Goal: Task Accomplishment & Management: Manage account settings

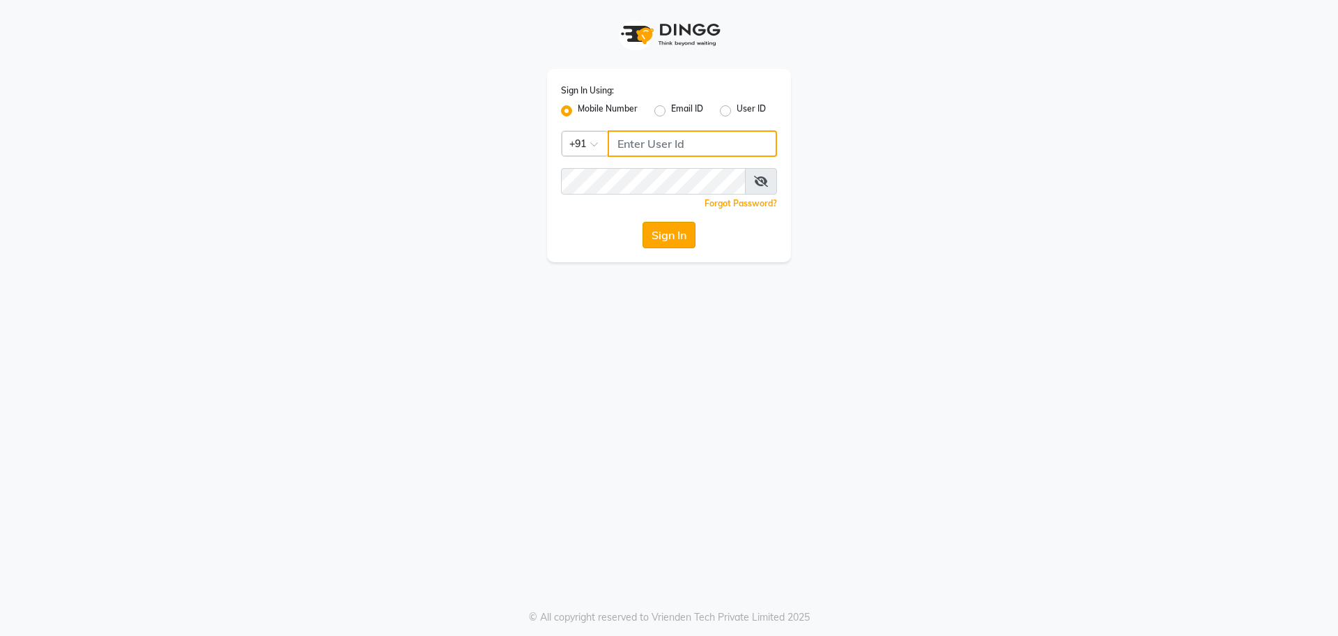
type input "7259892606"
click at [666, 242] on button "Sign In" at bounding box center [669, 235] width 53 height 26
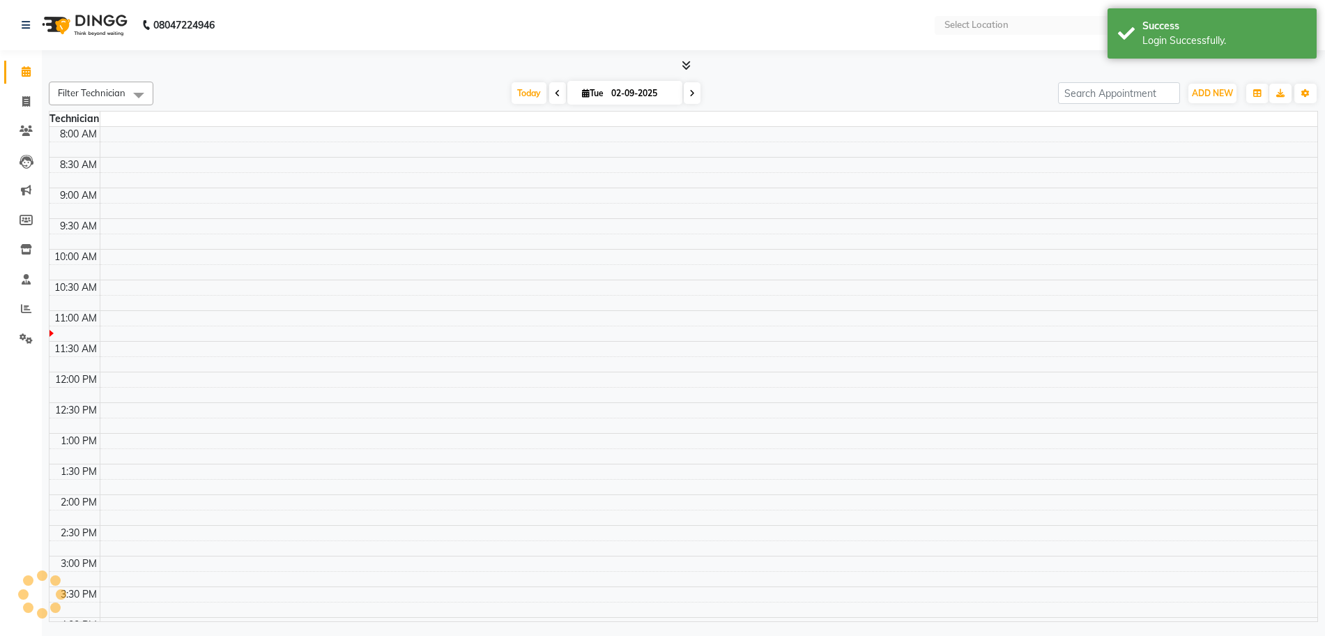
scroll to position [185, 0]
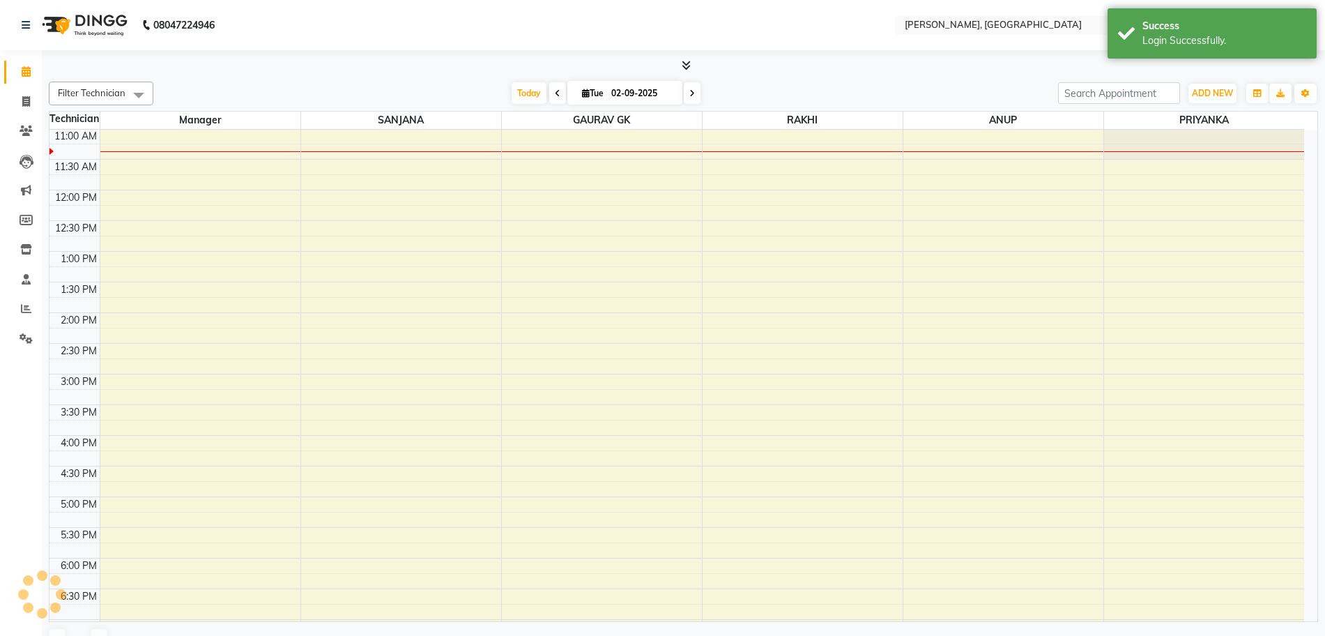
select select "en"
